Goal: Task Accomplishment & Management: Manage account settings

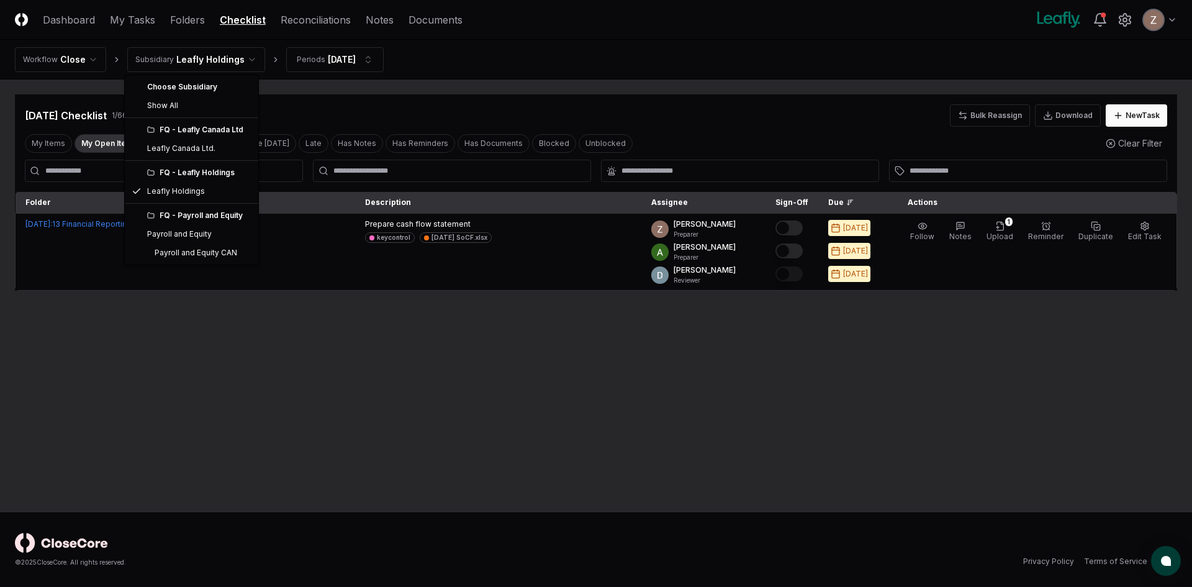
click at [225, 63] on html "CloseCore Dashboard My Tasks Folders Checklist Reconciliations Notes Documents …" at bounding box center [596, 293] width 1192 height 587
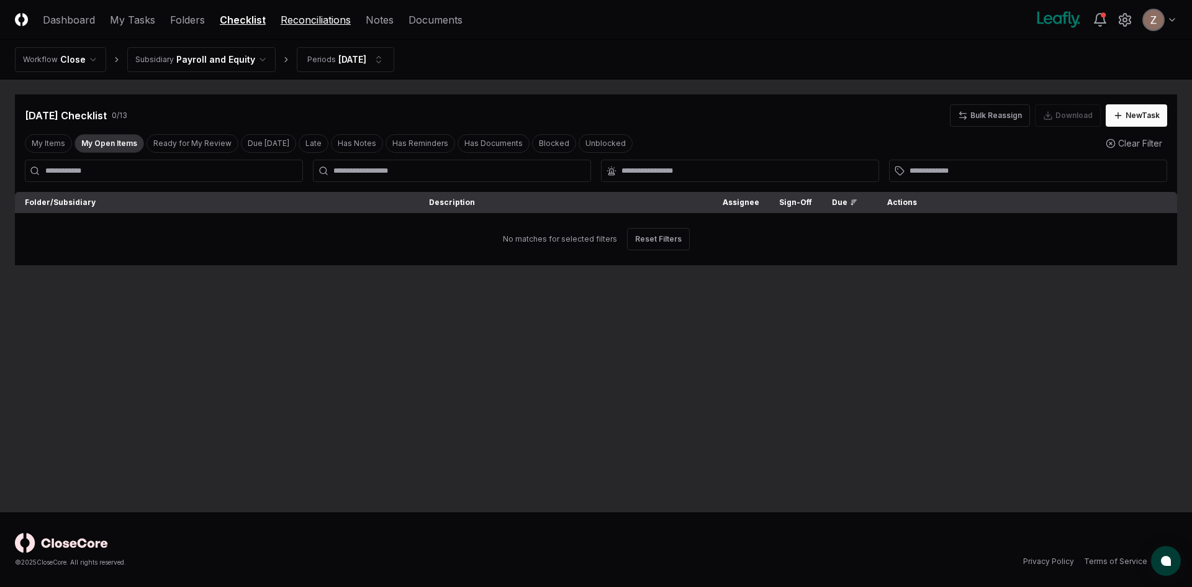
click at [346, 26] on link "Reconciliations" at bounding box center [316, 19] width 70 height 15
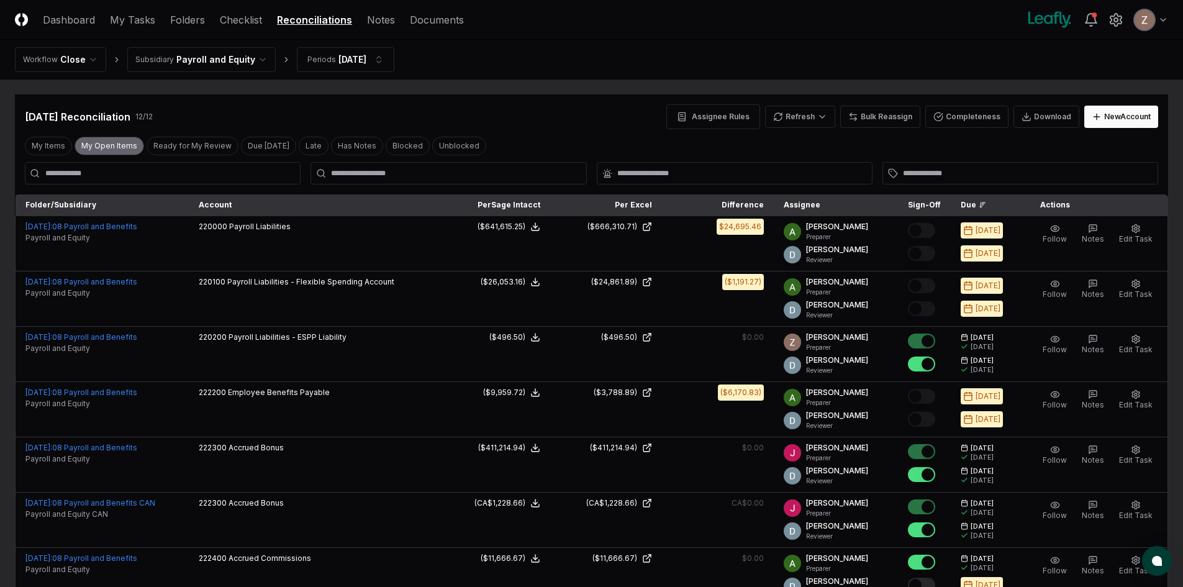
click at [130, 143] on button "My Open Items" at bounding box center [109, 146] width 70 height 19
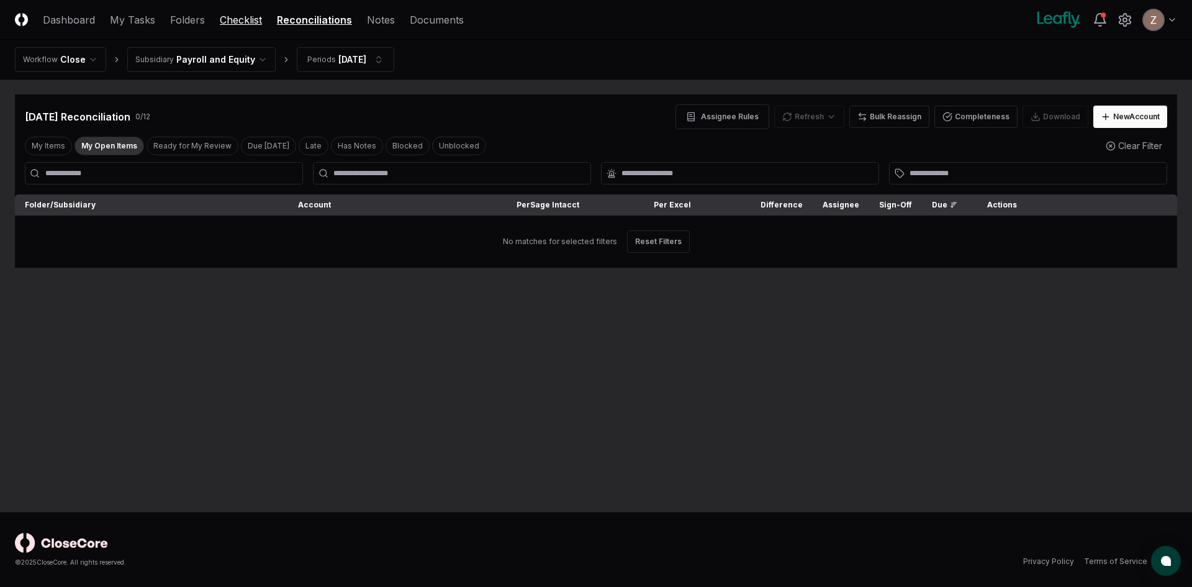
click at [242, 20] on link "Checklist" at bounding box center [241, 19] width 42 height 15
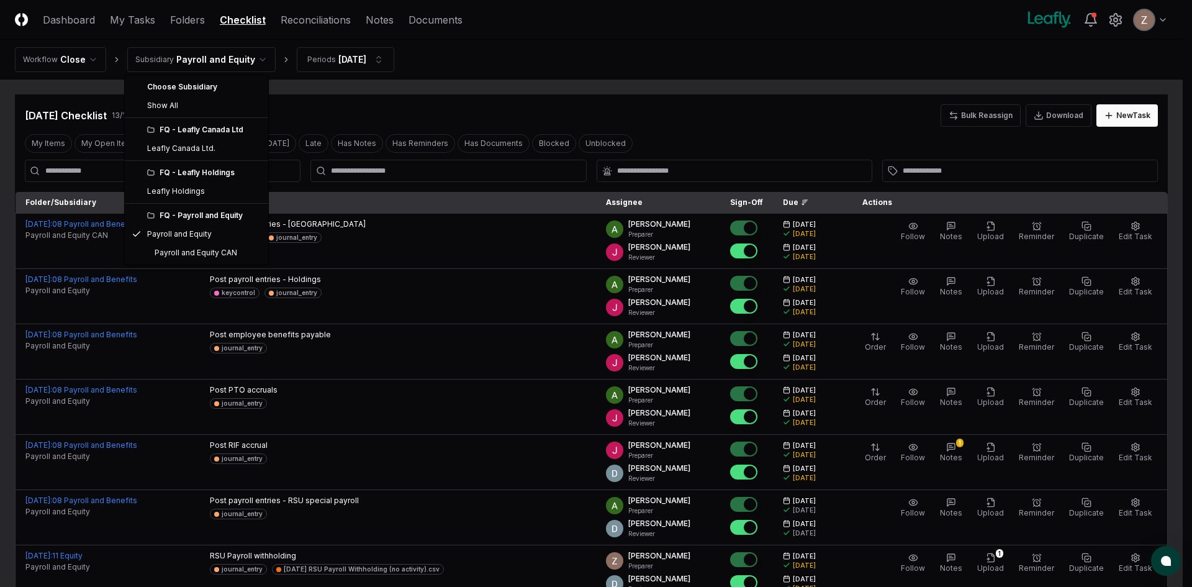
click at [228, 65] on html "CloseCore Dashboard My Tasks Folders Checklist Reconciliations Notes Documents …" at bounding box center [596, 510] width 1192 height 1021
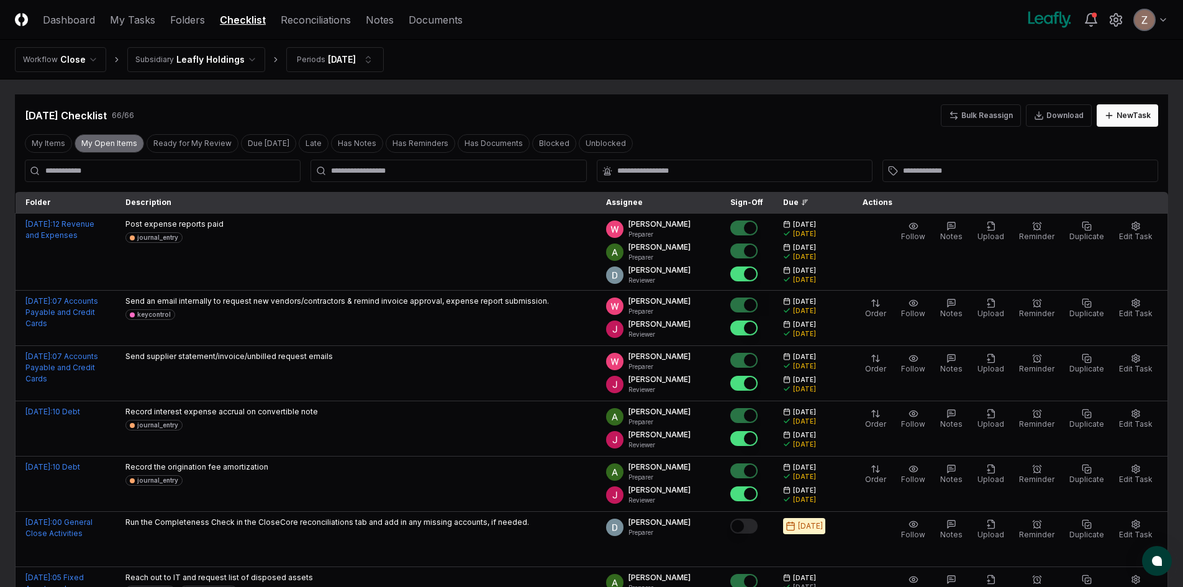
click at [102, 143] on button "My Open Items" at bounding box center [109, 143] width 70 height 19
